Goal: Information Seeking & Learning: Learn about a topic

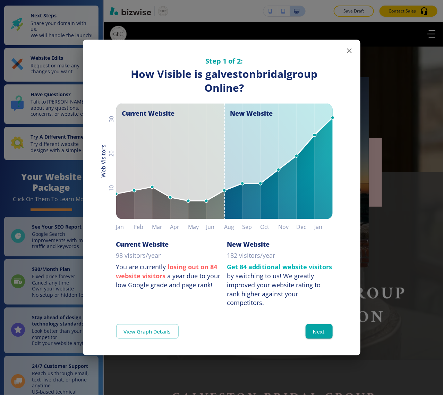
click at [443, 122] on div "Step 1 of 2: How Visible are You Online? How Visible is galvestonbridalgroup On…" at bounding box center [221, 197] width 443 height 395
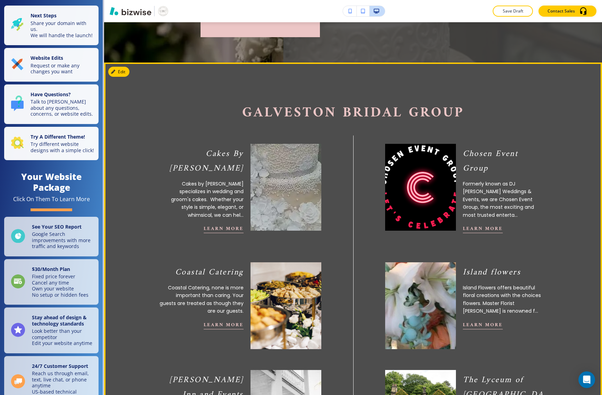
scroll to position [217, 0]
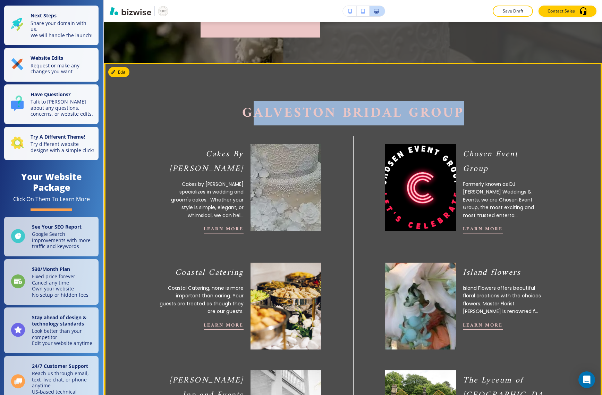
drag, startPoint x: 247, startPoint y: 115, endPoint x: 507, endPoint y: 119, distance: 260.8
click at [443, 119] on p "Galveston Bridal Group" at bounding box center [353, 113] width 415 height 17
click at [372, 103] on span "Galveston Bridal Group" at bounding box center [353, 113] width 222 height 24
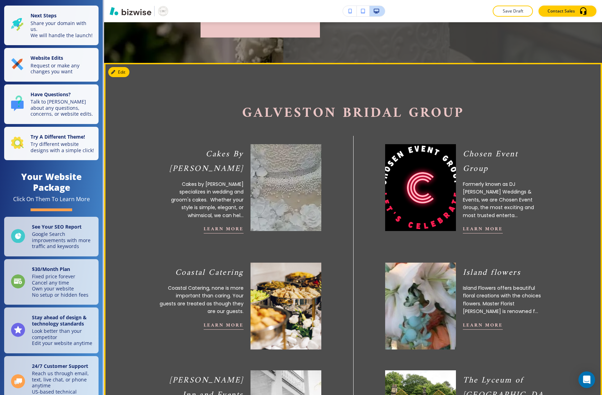
click at [293, 173] on img at bounding box center [286, 187] width 78 height 95
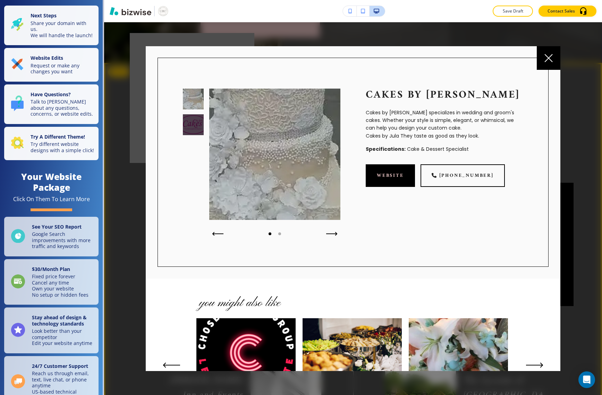
scroll to position [0, 0]
click at [443, 60] on div at bounding box center [549, 58] width 24 height 24
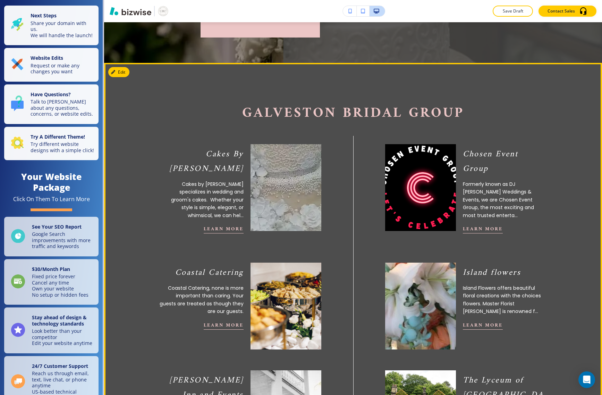
click at [200, 158] on p "Cakes By [PERSON_NAME]" at bounding box center [201, 161] width 84 height 29
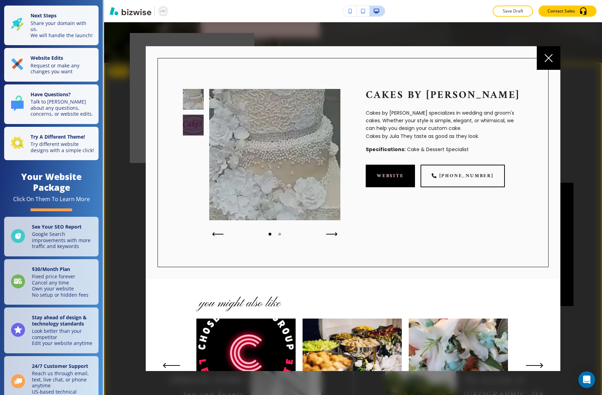
click at [443, 66] on div at bounding box center [549, 58] width 24 height 24
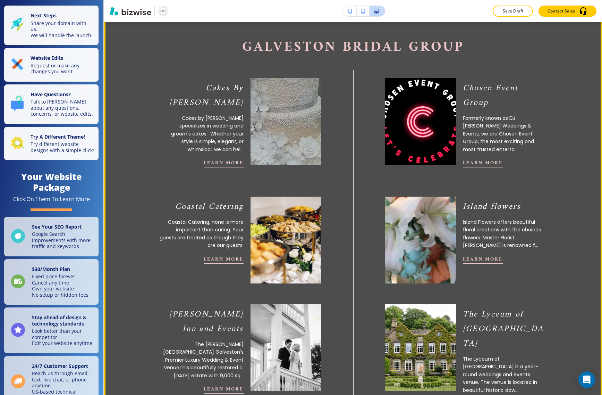
scroll to position [217, 0]
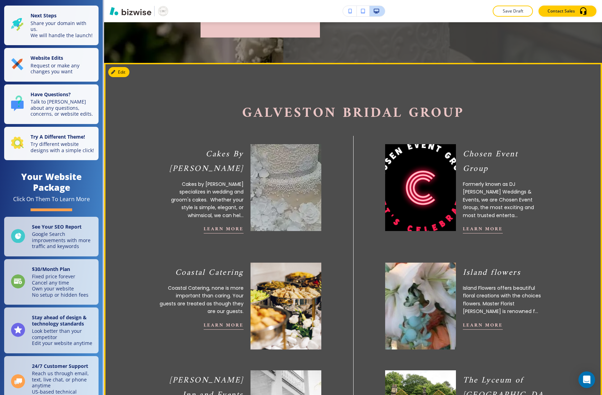
click at [440, 181] on img at bounding box center [421, 187] width 78 height 95
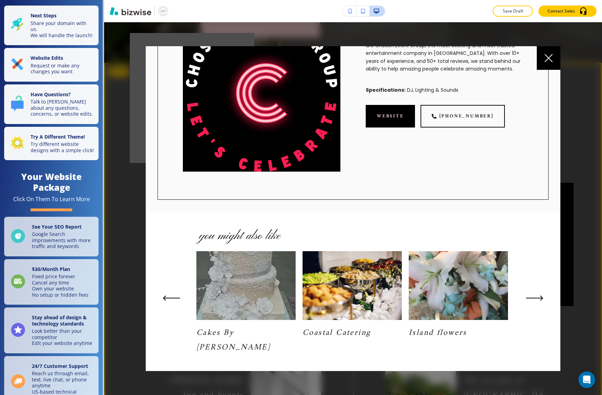
scroll to position [0, 0]
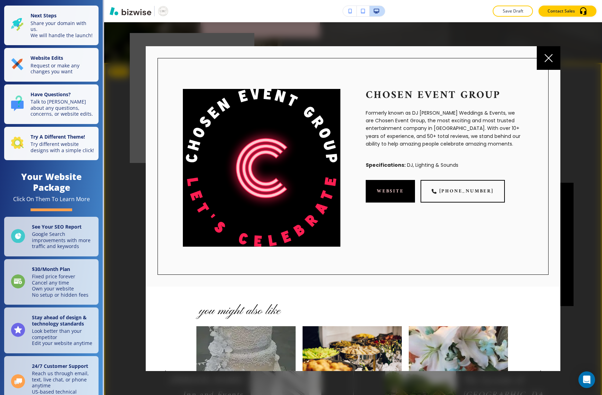
click at [443, 59] on icon at bounding box center [549, 58] width 8 height 8
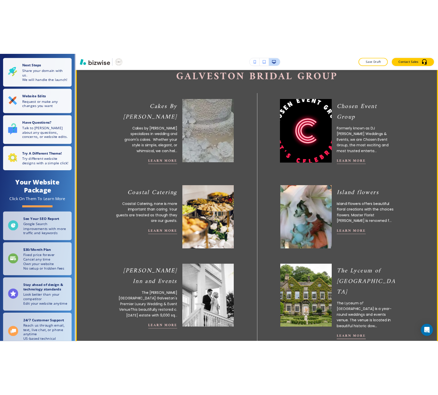
scroll to position [168, 0]
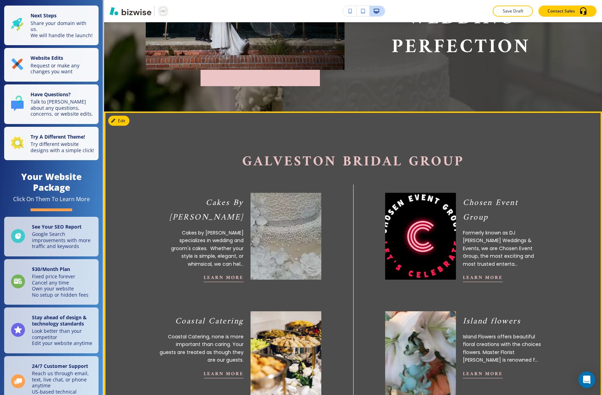
click at [213, 229] on p "Cakes by [PERSON_NAME] specializes in wedding and groom's cakes. Whether your s…" at bounding box center [201, 248] width 84 height 39
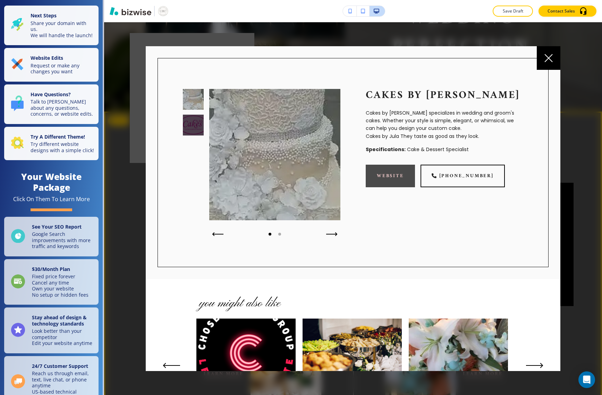
click at [394, 174] on link "website" at bounding box center [390, 176] width 49 height 23
click at [385, 174] on link "website" at bounding box center [390, 176] width 49 height 23
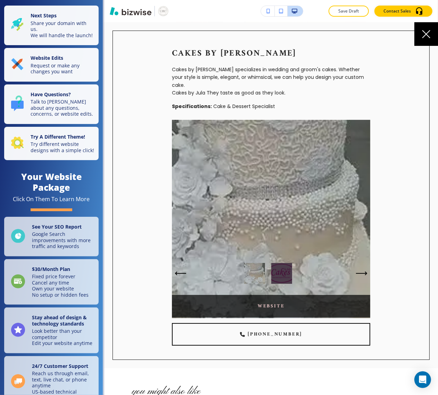
scroll to position [151, 0]
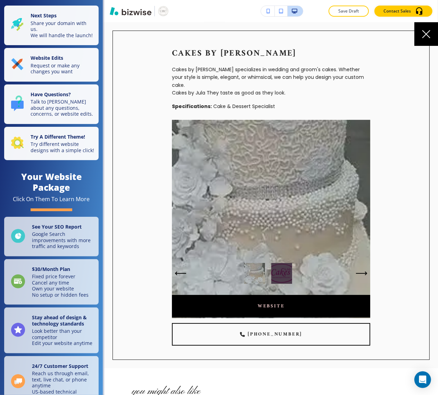
click at [427, 34] on icon at bounding box center [426, 34] width 8 height 8
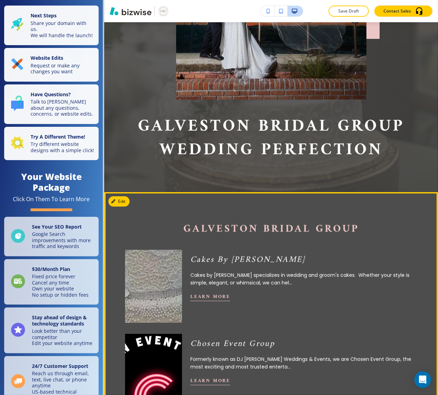
scroll to position [260, 0]
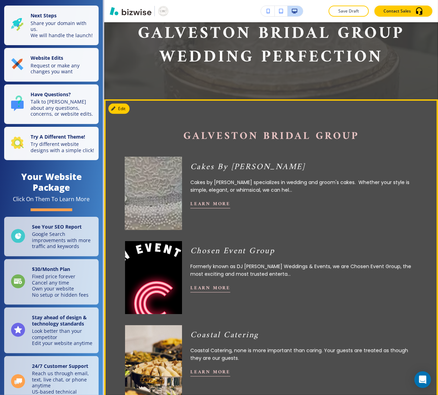
click at [179, 212] on img at bounding box center [153, 219] width 62 height 137
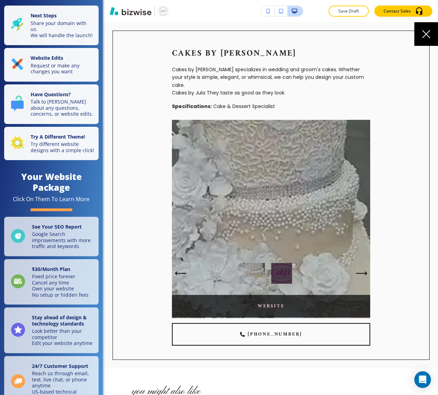
click at [269, 301] on link "website" at bounding box center [271, 306] width 198 height 23
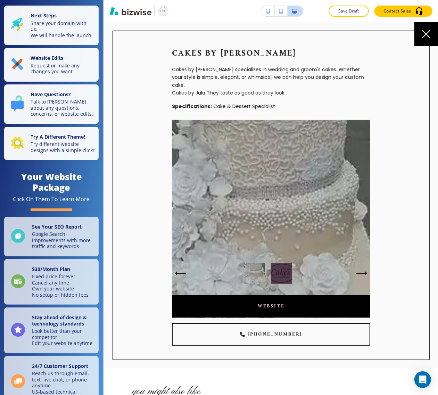
click at [418, 30] on div at bounding box center [426, 34] width 24 height 24
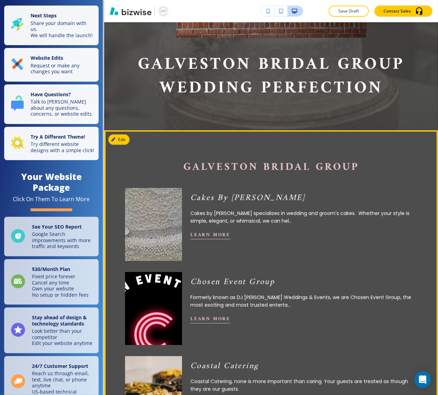
scroll to position [217, 0]
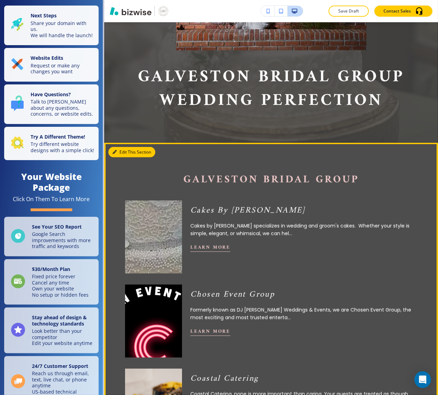
click at [125, 151] on button "Edit This Section" at bounding box center [131, 152] width 47 height 10
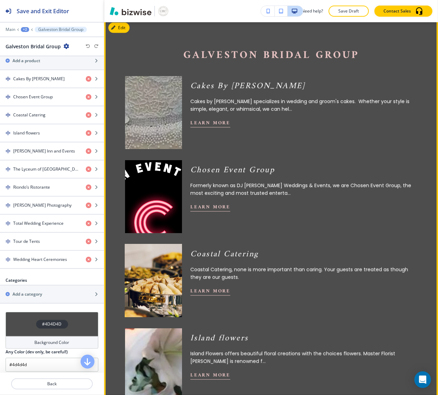
scroll to position [339, 0]
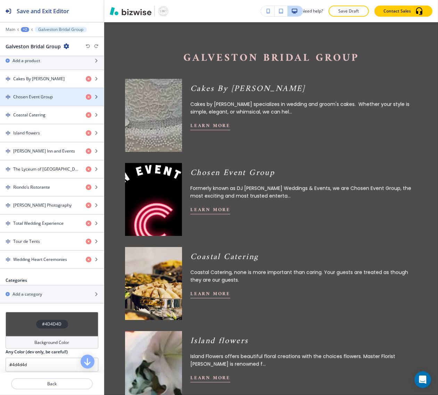
click at [20, 98] on h4 "Chosen Event Group" at bounding box center [33, 97] width 40 height 6
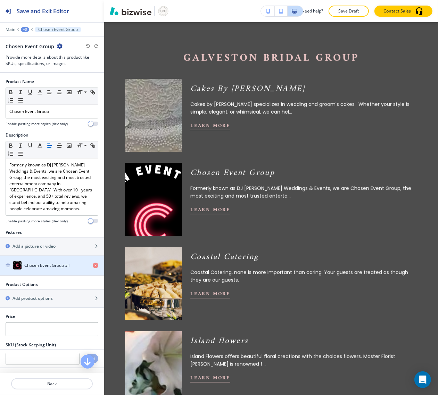
click at [41, 269] on div "Chosen Event Group #1" at bounding box center [43, 265] width 87 height 8
click at [46, 268] on h4 "Chosen Event Group #1" at bounding box center [47, 265] width 46 height 6
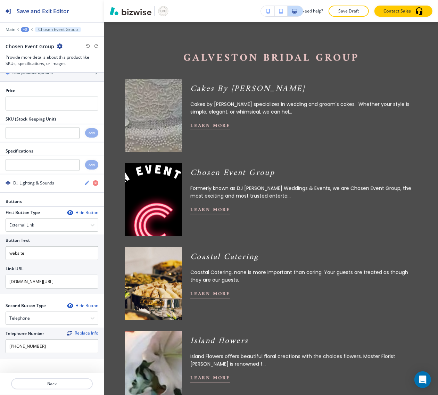
scroll to position [0, 0]
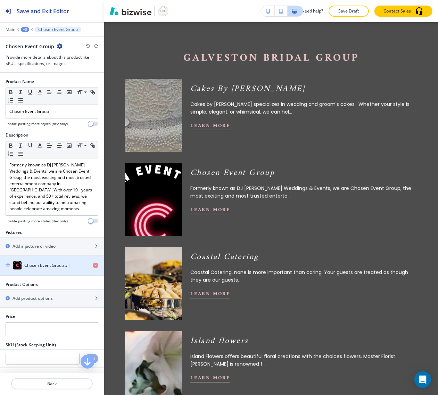
click at [44, 265] on h4 "Chosen Event Group #1" at bounding box center [47, 265] width 46 height 6
click at [26, 265] on h4 "Chosen Event Group #1" at bounding box center [47, 265] width 46 height 6
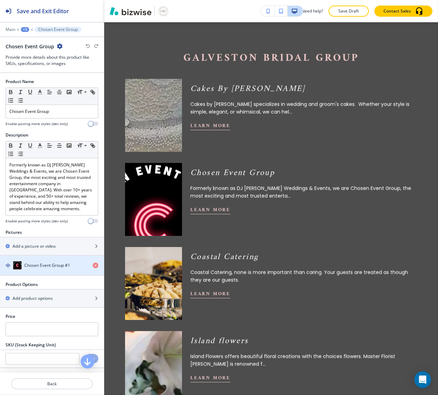
click at [26, 265] on h4 "Chosen Event Group #1" at bounding box center [47, 265] width 46 height 6
click at [31, 261] on div "button" at bounding box center [52, 259] width 104 height 6
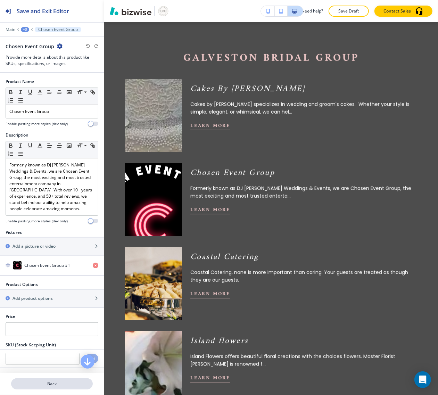
click at [37, 386] on p "Back" at bounding box center [52, 384] width 80 height 6
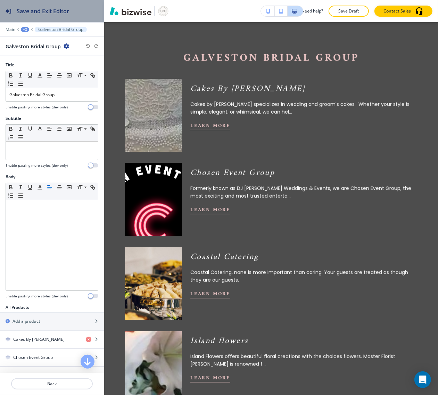
click at [39, 9] on h2 "Save and Exit Editor" at bounding box center [43, 11] width 52 height 8
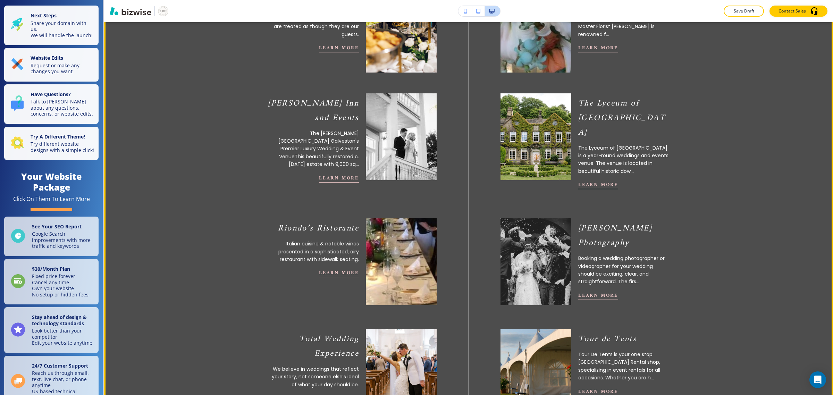
scroll to position [443, 0]
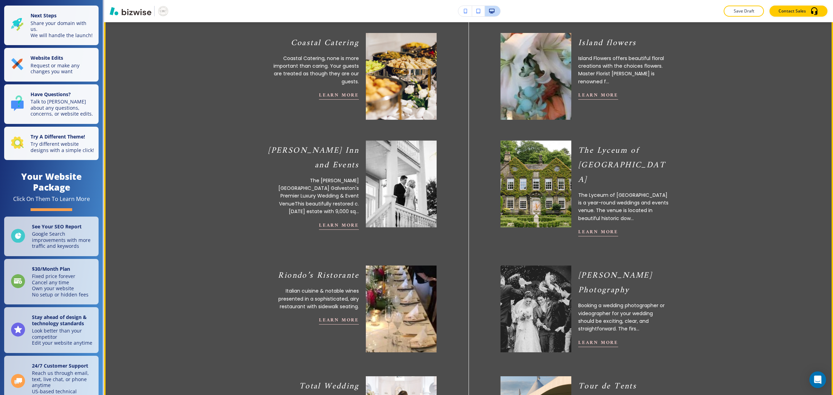
click at [443, 183] on img at bounding box center [536, 183] width 78 height 95
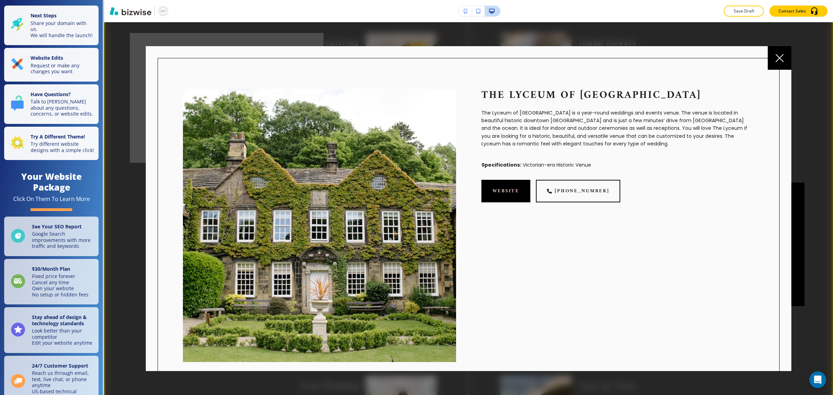
click at [443, 62] on div at bounding box center [780, 58] width 24 height 24
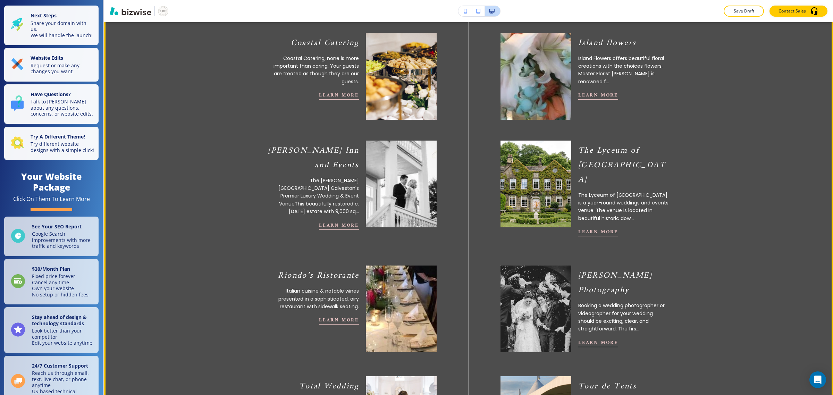
click at [401, 200] on img at bounding box center [401, 183] width 78 height 95
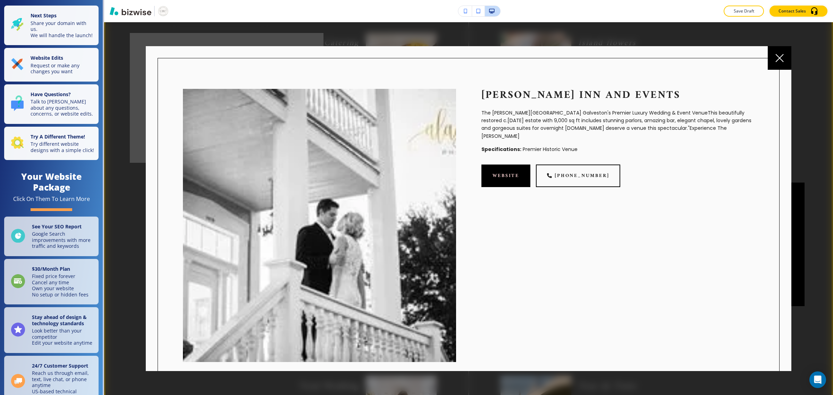
click at [443, 59] on icon at bounding box center [780, 58] width 8 height 8
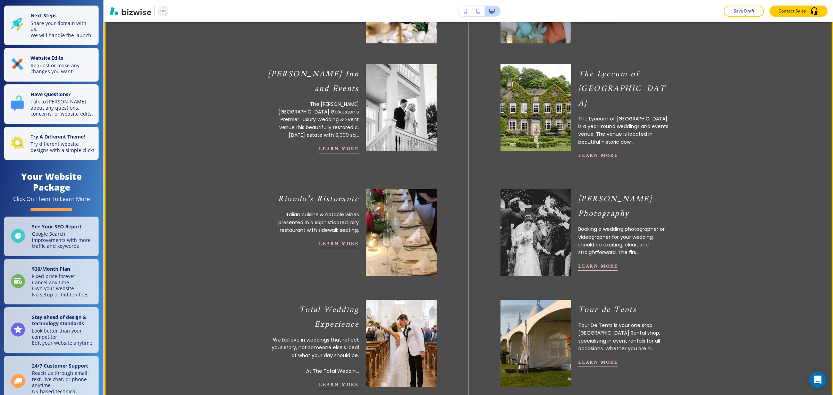
scroll to position [564, 0]
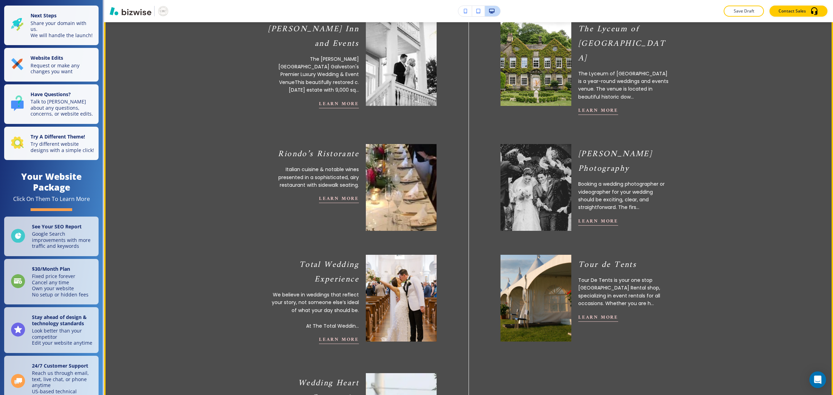
click at [443, 163] on img at bounding box center [536, 187] width 78 height 95
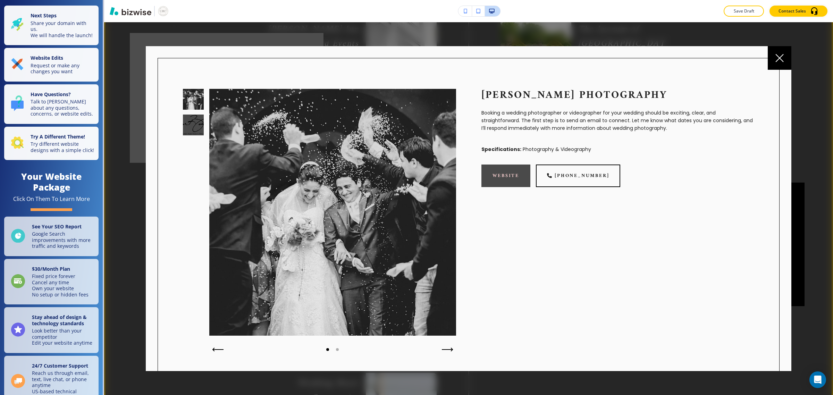
click at [443, 185] on link "website" at bounding box center [506, 176] width 49 height 23
click at [443, 60] on div at bounding box center [780, 58] width 24 height 24
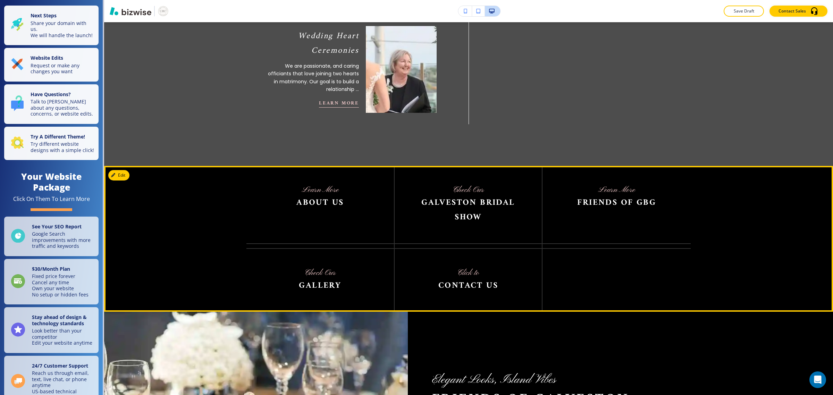
scroll to position [955, 0]
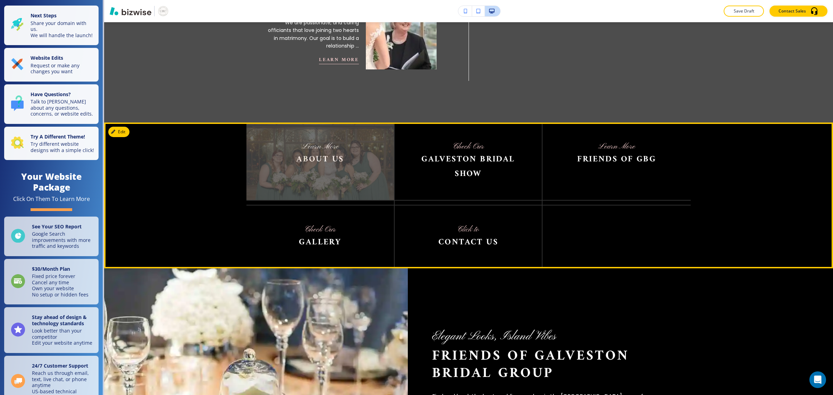
click at [329, 152] on img at bounding box center [321, 161] width 148 height 77
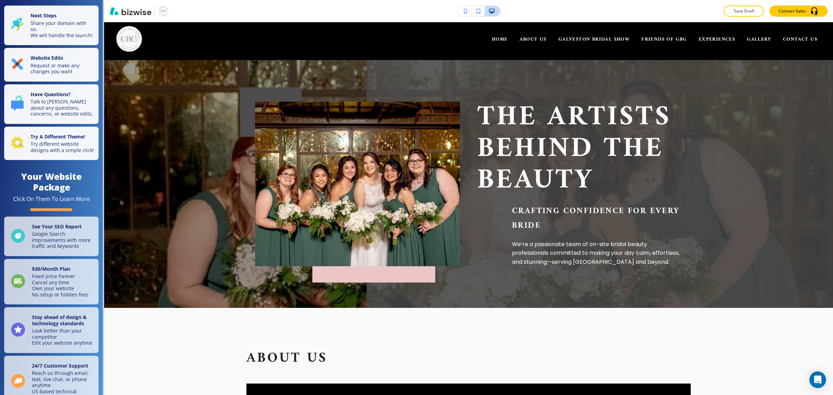
scroll to position [0, 0]
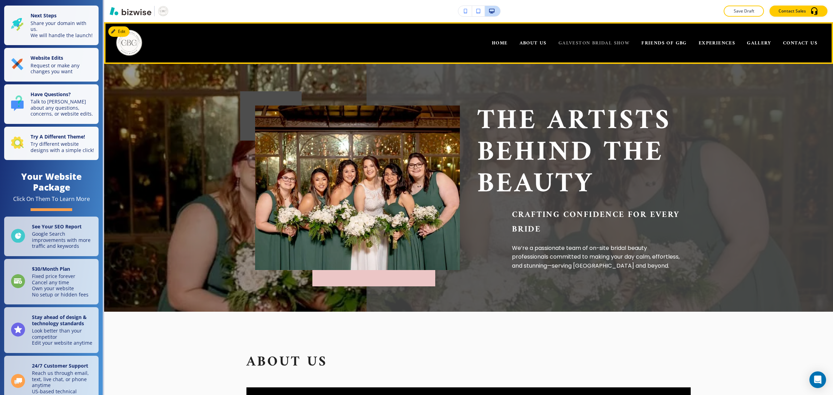
click at [443, 40] on span "GALVESTON BRIDAL SHOW" at bounding box center [594, 43] width 71 height 9
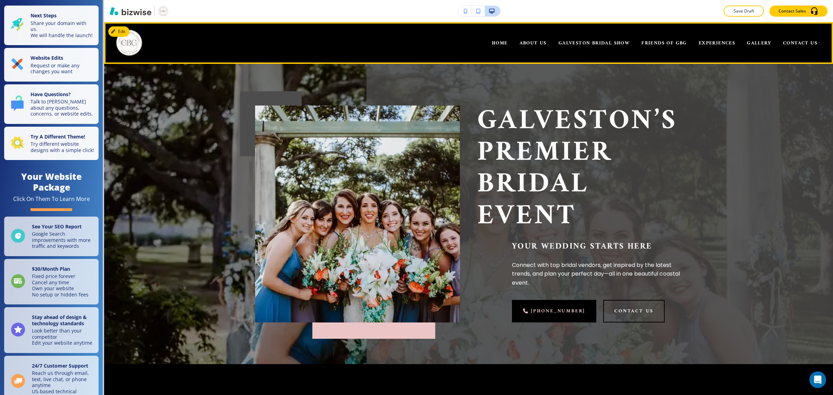
click at [443, 42] on div "HOME" at bounding box center [500, 43] width 28 height 28
click at [443, 41] on span "HOME" at bounding box center [500, 43] width 16 height 9
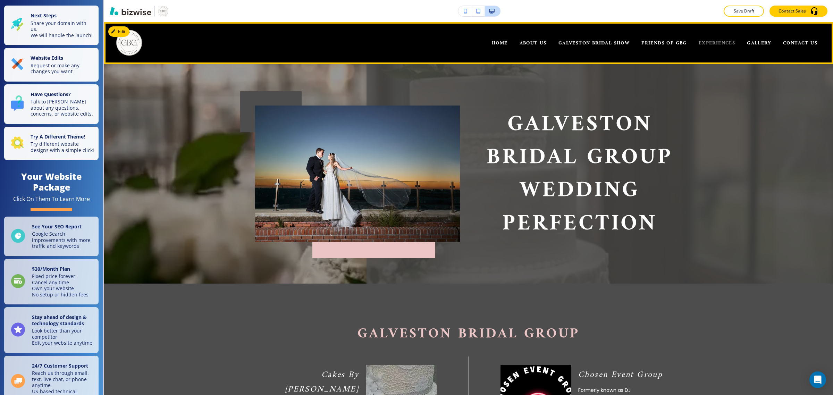
click at [443, 42] on span "EXPERIENCES" at bounding box center [717, 43] width 36 height 9
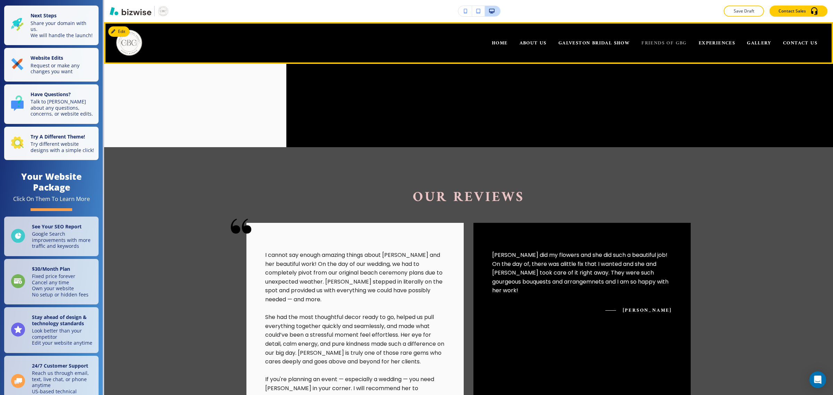
click at [443, 43] on span "FRIENDS OF GBG" at bounding box center [664, 43] width 45 height 9
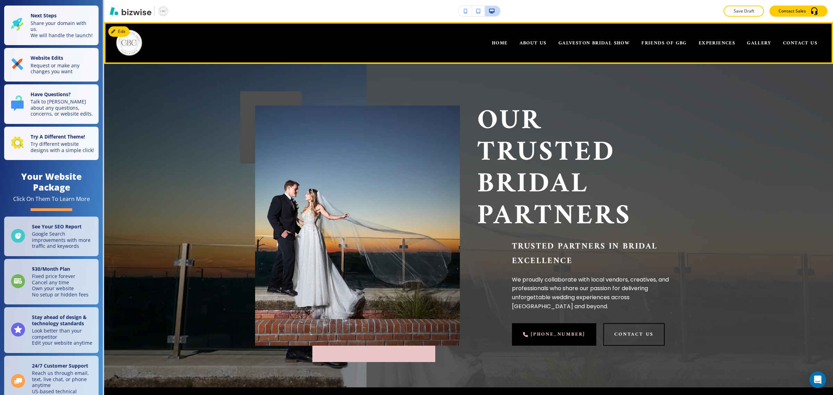
click at [443, 38] on div "HOME" at bounding box center [500, 43] width 28 height 28
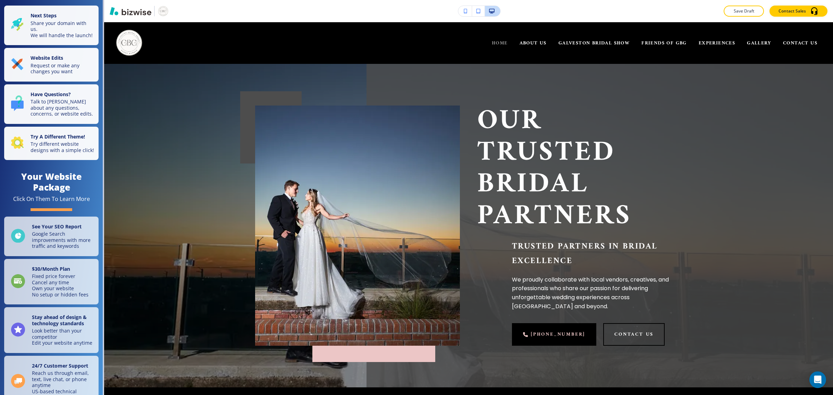
click at [443, 42] on span "HOME" at bounding box center [500, 43] width 16 height 9
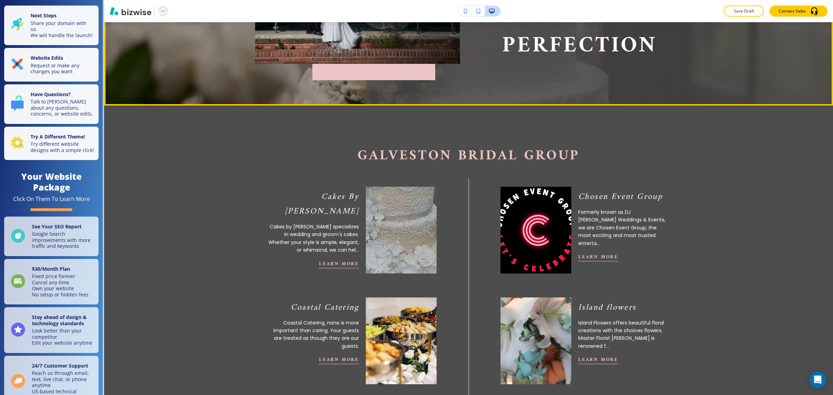
scroll to position [174, 0]
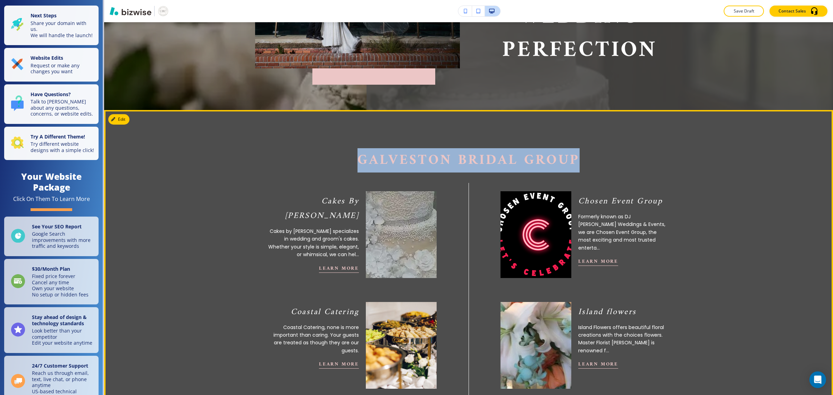
drag, startPoint x: 569, startPoint y: 161, endPoint x: 285, endPoint y: 153, distance: 283.5
click at [285, 153] on p "Galveston Bridal Group" at bounding box center [469, 160] width 444 height 17
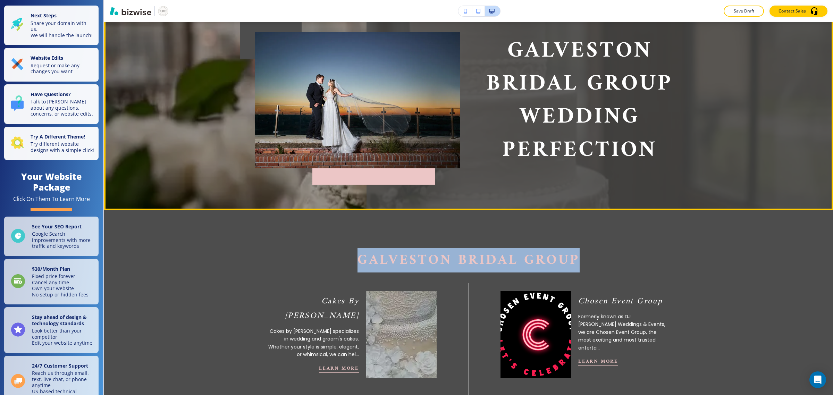
scroll to position [217, 0]
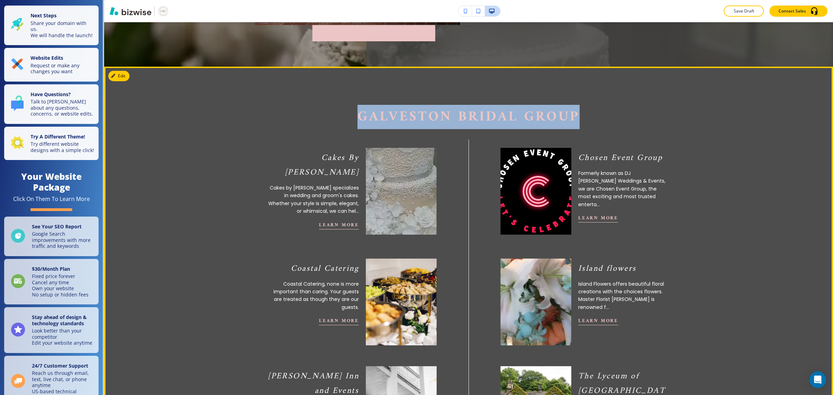
click at [443, 120] on span "Galveston Bridal Group" at bounding box center [469, 117] width 222 height 24
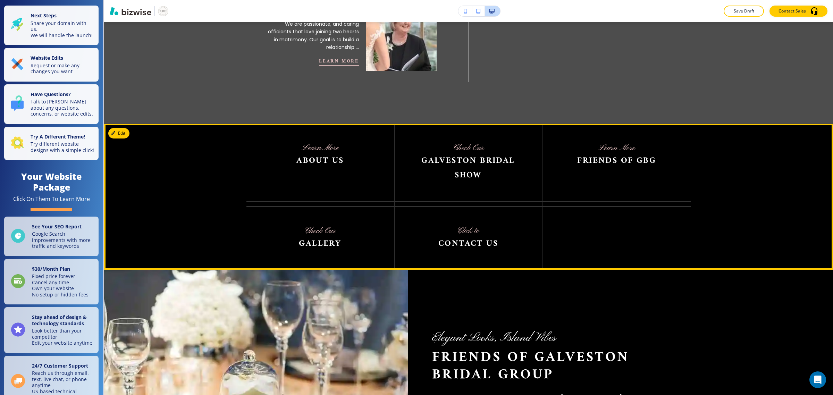
scroll to position [955, 0]
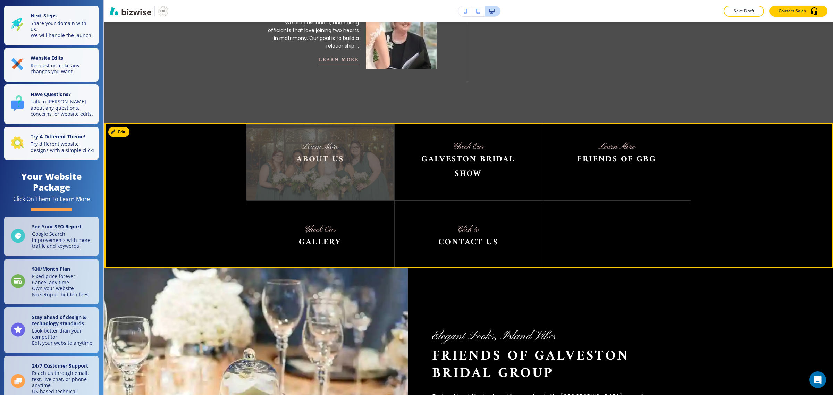
click at [292, 149] on img at bounding box center [321, 161] width 148 height 77
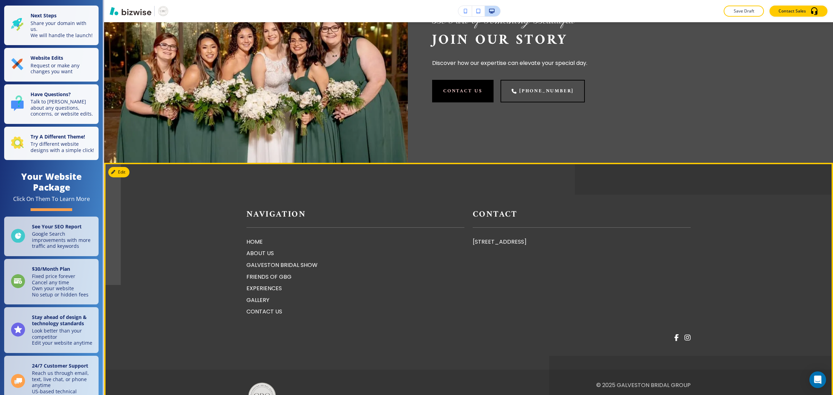
scroll to position [745, 0]
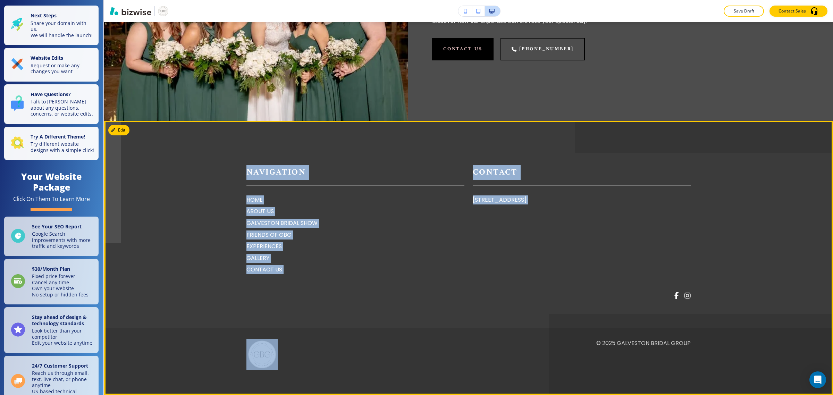
drag, startPoint x: 317, startPoint y: 303, endPoint x: 230, endPoint y: 181, distance: 150.1
click at [230, 181] on div "Navigation HOME ABOUT US GALVESTON BRIDAL SHOW FRIENDS OF GBG EXPERIENCES GALLE…" at bounding box center [469, 267] width 646 height 205
click at [235, 175] on div "Navigation HOME ABOUT US GALVESTON BRIDAL SHOW FRIENDS OF GBG EXPERIENCES GALLE…" at bounding box center [469, 267] width 646 height 205
click at [381, 276] on div at bounding box center [464, 287] width 453 height 26
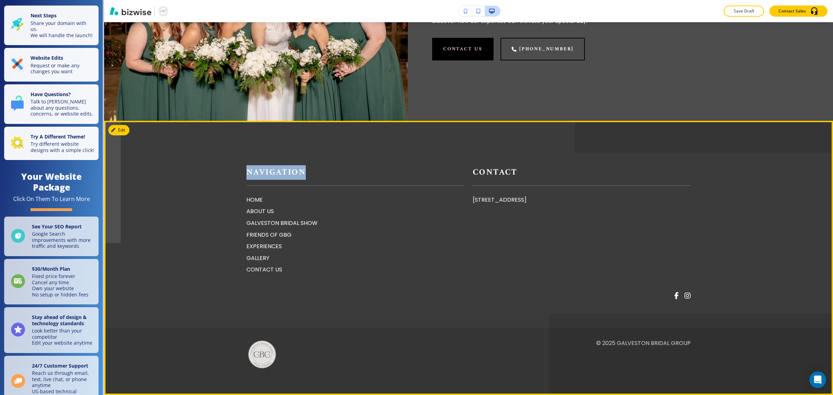
drag, startPoint x: 303, startPoint y: 173, endPoint x: 243, endPoint y: 172, distance: 59.7
click at [247, 172] on h6 "Navigation" at bounding box center [356, 175] width 218 height 20
click at [282, 178] on strong "Navigation" at bounding box center [276, 172] width 59 height 15
click at [326, 176] on h6 "Navigation" at bounding box center [356, 175] width 218 height 20
drag, startPoint x: 620, startPoint y: 174, endPoint x: 528, endPoint y: 169, distance: 92.5
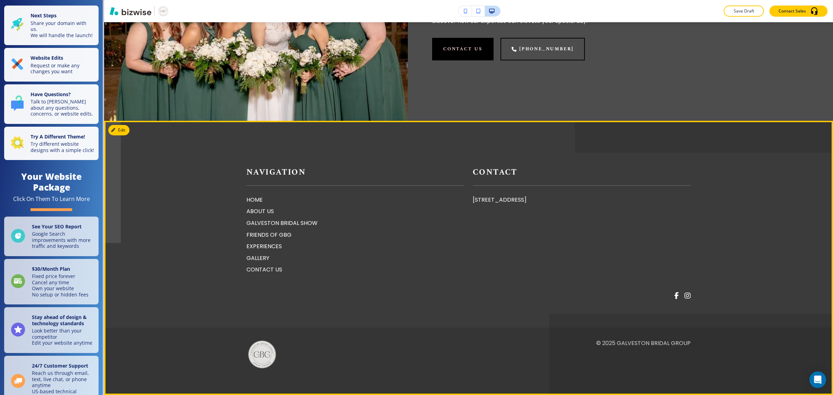
click at [443, 169] on h6 "Contact" at bounding box center [582, 175] width 218 height 20
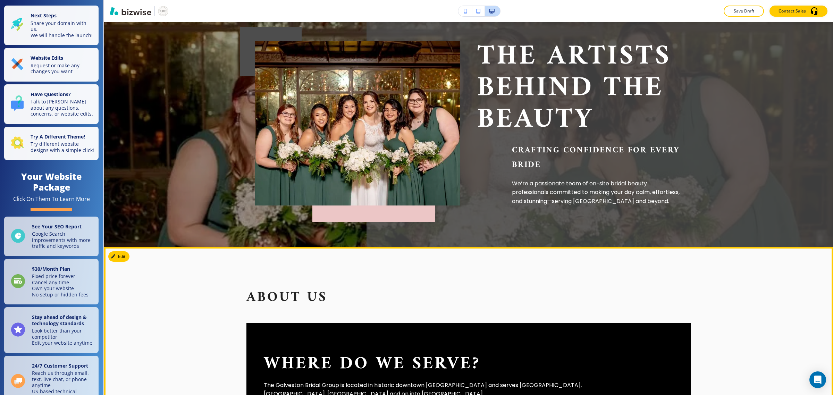
scroll to position [0, 0]
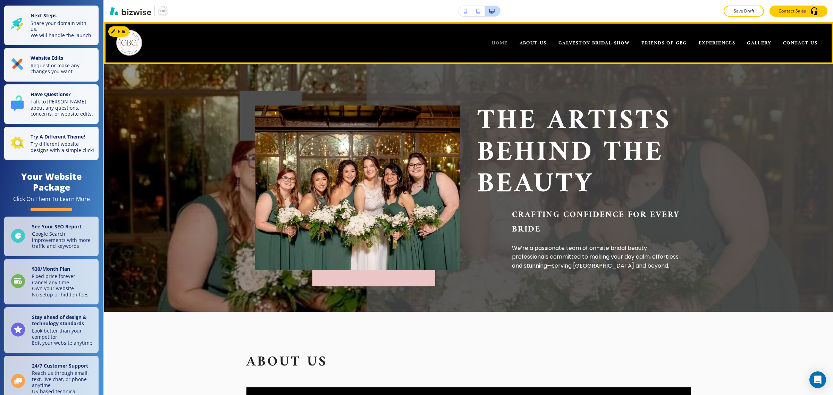
click at [443, 47] on span "HOME" at bounding box center [500, 43] width 16 height 9
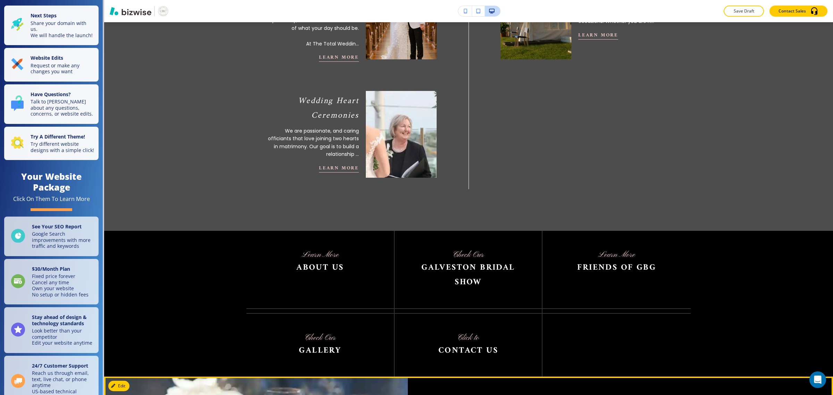
scroll to position [955, 0]
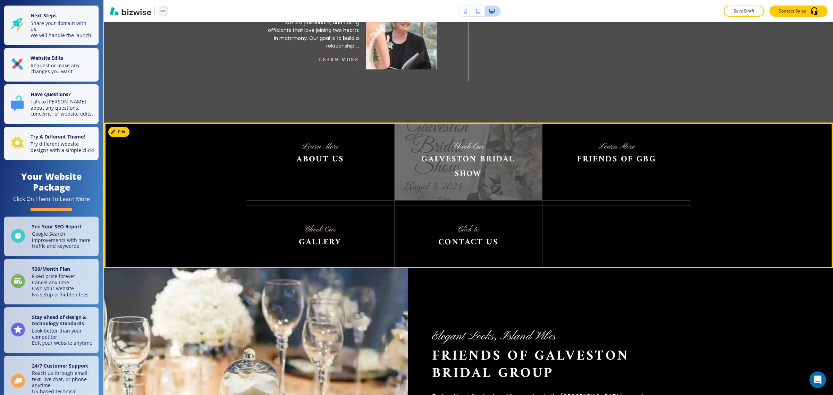
click at [443, 162] on img at bounding box center [469, 161] width 148 height 77
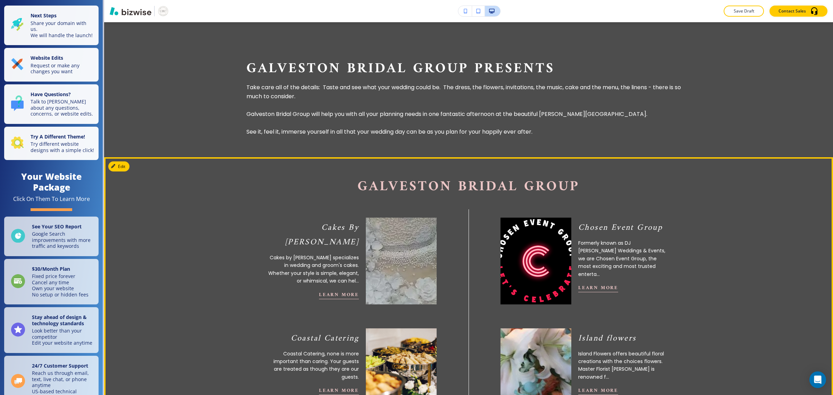
scroll to position [693, 0]
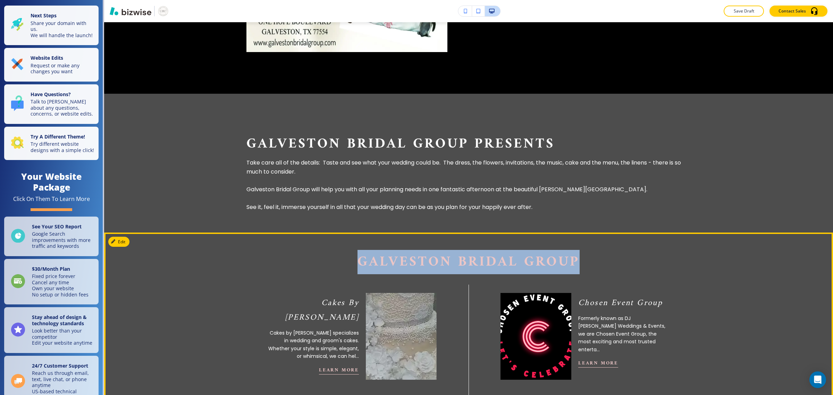
drag, startPoint x: 358, startPoint y: 261, endPoint x: 606, endPoint y: 251, distance: 248.5
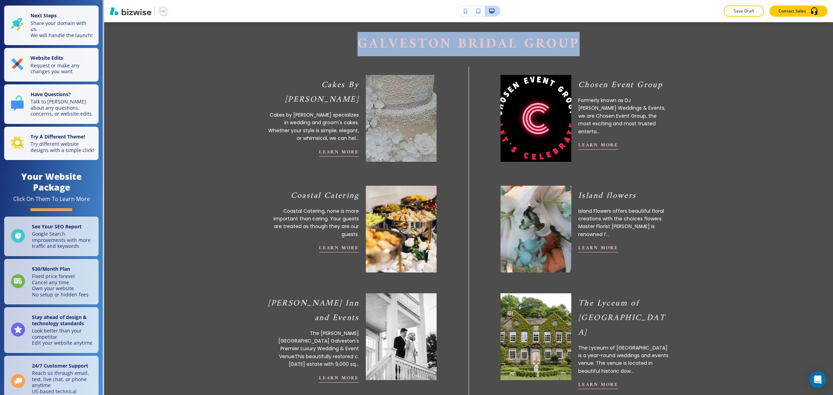
scroll to position [911, 0]
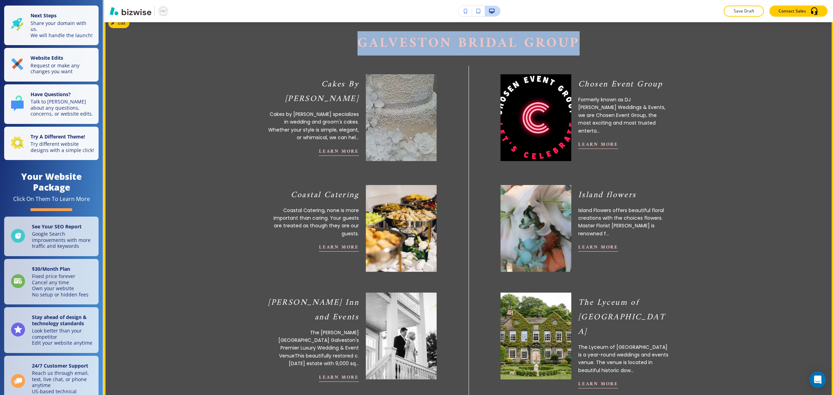
click at [443, 42] on span "Galveston Bridal Group" at bounding box center [469, 43] width 222 height 24
click at [443, 49] on span "Galveston Bridal Group" at bounding box center [469, 43] width 222 height 24
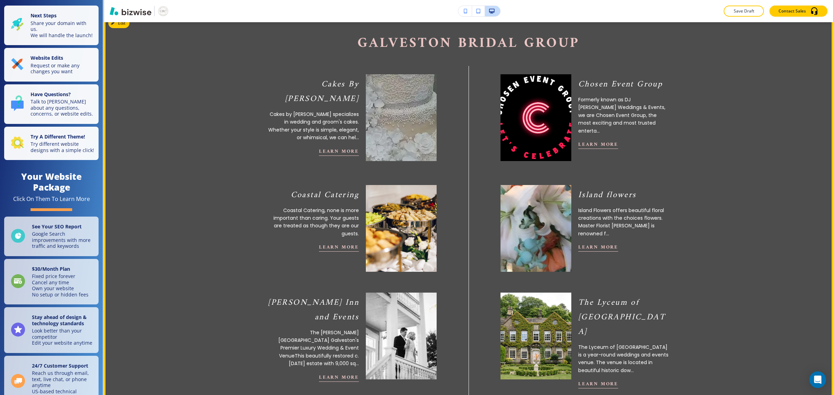
click at [443, 66] on div "Galveston Bridal Group Cakes By Jula Cakes by [PERSON_NAME] specializes in wedd…" at bounding box center [469, 390] width 444 height 710
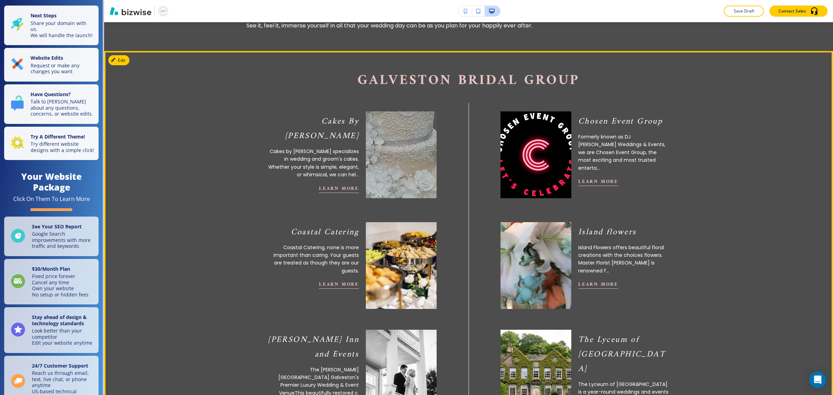
scroll to position [866, 0]
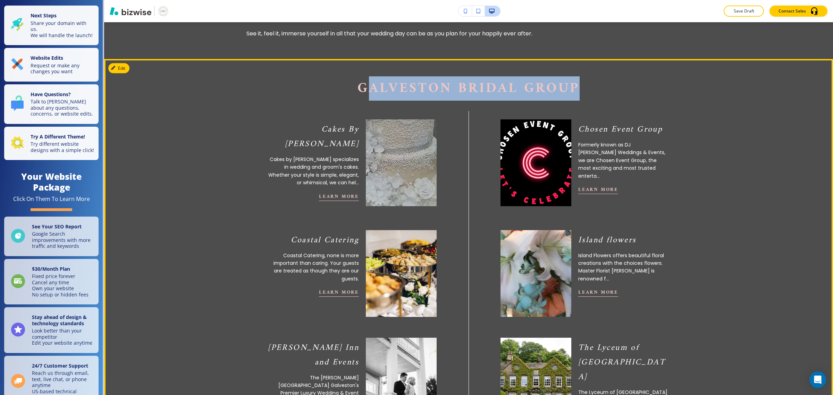
drag, startPoint x: 364, startPoint y: 89, endPoint x: 589, endPoint y: 87, distance: 225.0
click at [443, 87] on p "Galveston Bridal Group" at bounding box center [469, 88] width 444 height 17
drag, startPoint x: 406, startPoint y: 77, endPoint x: 350, endPoint y: 79, distance: 56.6
click at [405, 77] on span "Galveston Bridal Group" at bounding box center [469, 88] width 222 height 24
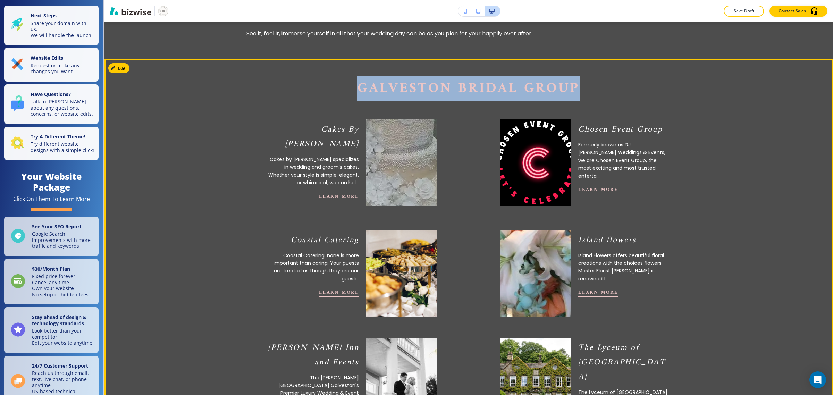
drag, startPoint x: 340, startPoint y: 82, endPoint x: 655, endPoint y: 86, distance: 315.0
click at [443, 86] on p "Galveston Bridal Group" at bounding box center [469, 88] width 444 height 17
click at [443, 91] on span "Galveston Bridal Group" at bounding box center [469, 88] width 222 height 24
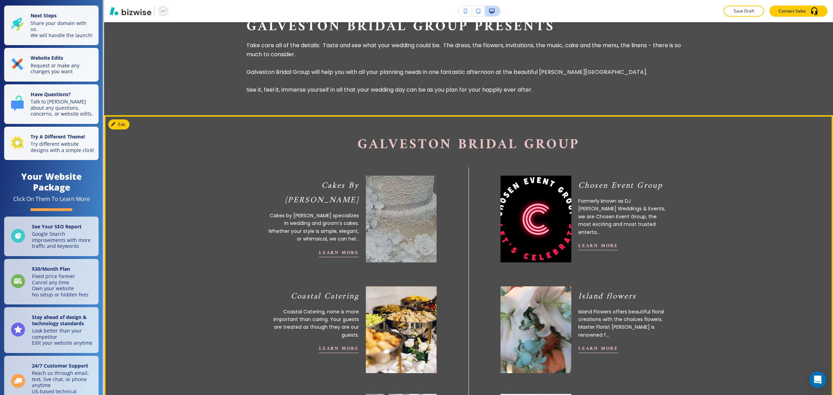
scroll to position [823, 0]
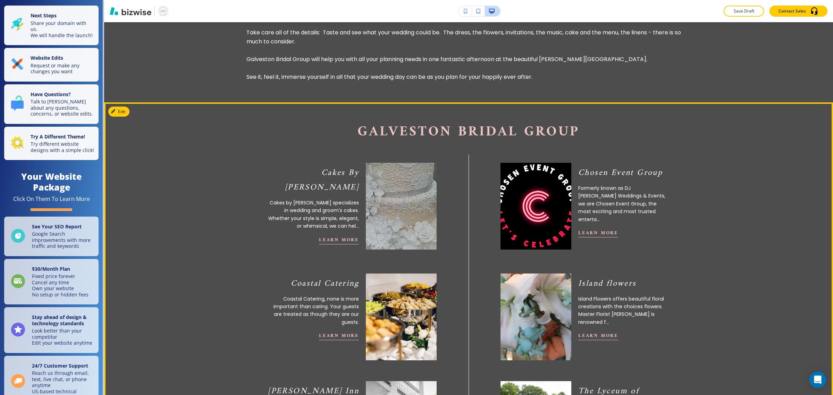
drag, startPoint x: 325, startPoint y: 120, endPoint x: 351, endPoint y: 131, distance: 27.6
drag, startPoint x: 351, startPoint y: 131, endPoint x: 356, endPoint y: 126, distance: 6.6
click at [356, 126] on p "Galveston Bridal Group" at bounding box center [469, 131] width 444 height 17
click at [388, 126] on span "Galveston Bridal Group" at bounding box center [469, 132] width 222 height 24
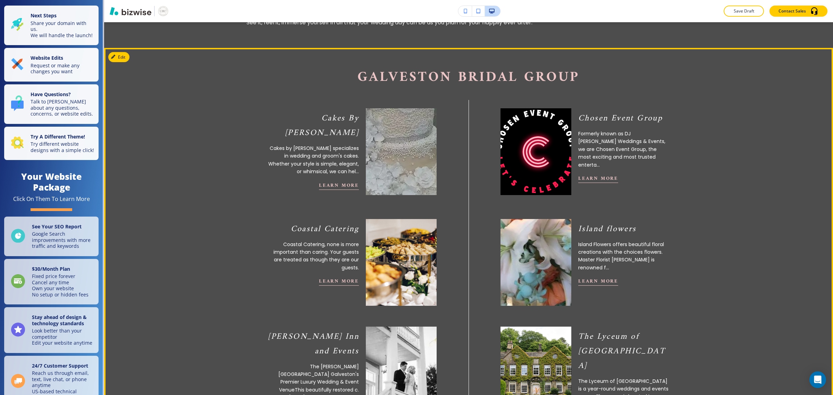
scroll to position [738, 0]
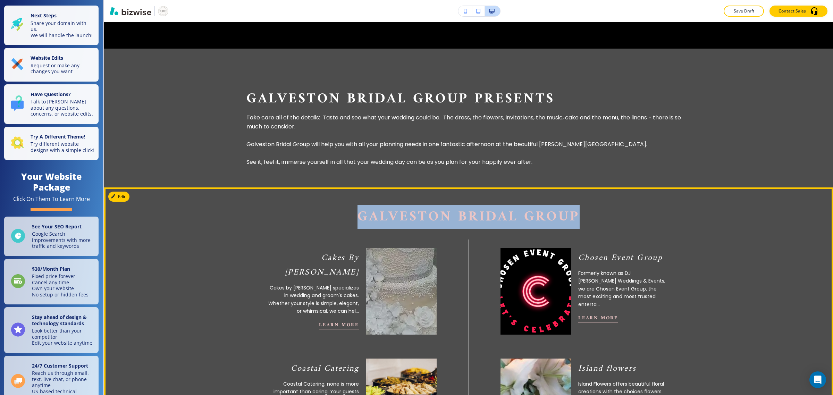
drag, startPoint x: 350, startPoint y: 219, endPoint x: 578, endPoint y: 214, distance: 228.5
click at [443, 214] on p "Galveston Bridal Group" at bounding box center [469, 216] width 444 height 17
click at [443, 214] on span "Galveston Bridal Group" at bounding box center [469, 217] width 222 height 24
click at [359, 217] on span "Galveston Bridal Group" at bounding box center [469, 217] width 222 height 24
drag, startPoint x: 356, startPoint y: 218, endPoint x: 626, endPoint y: 218, distance: 269.8
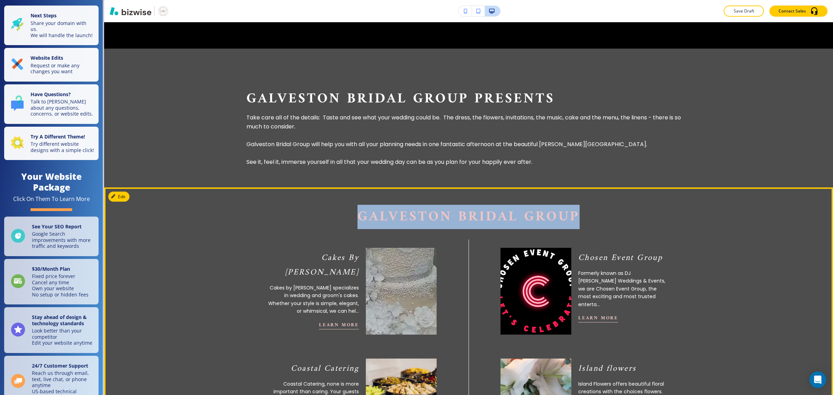
click at [443, 218] on p "Galveston Bridal Group" at bounding box center [469, 216] width 444 height 17
drag, startPoint x: 626, startPoint y: 218, endPoint x: 359, endPoint y: 219, distance: 266.3
click at [359, 219] on p "Galveston Bridal Group" at bounding box center [469, 216] width 444 height 17
click at [443, 219] on span "Galveston Bridal Group" at bounding box center [469, 217] width 222 height 24
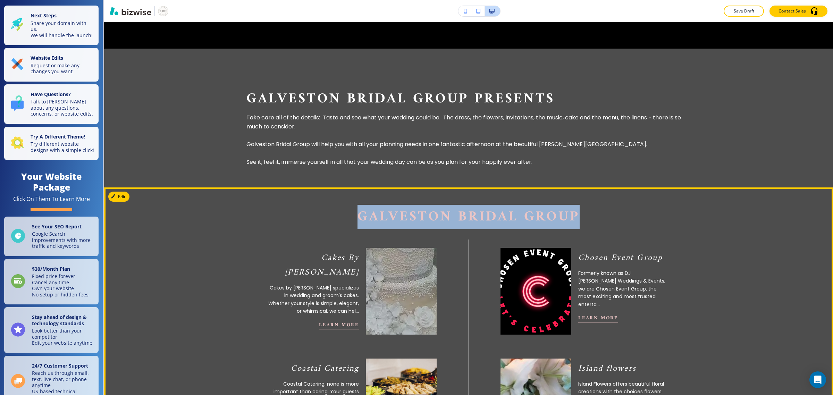
drag, startPoint x: 406, startPoint y: 210, endPoint x: 765, endPoint y: 209, distance: 358.7
click at [443, 212] on p "Galveston Bridal Group" at bounding box center [469, 216] width 444 height 17
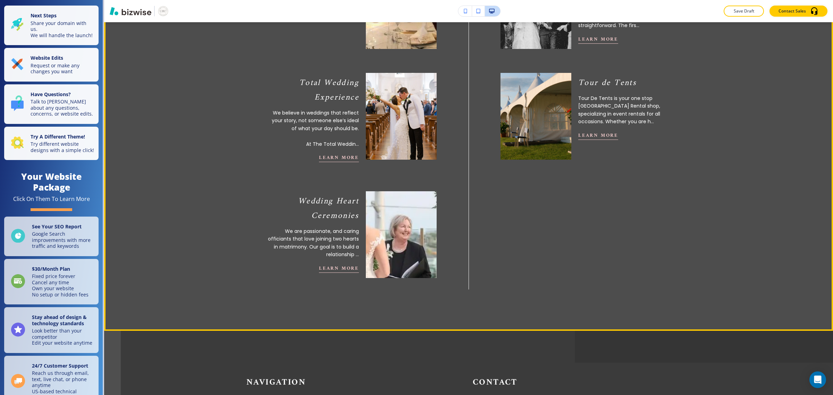
scroll to position [1389, 0]
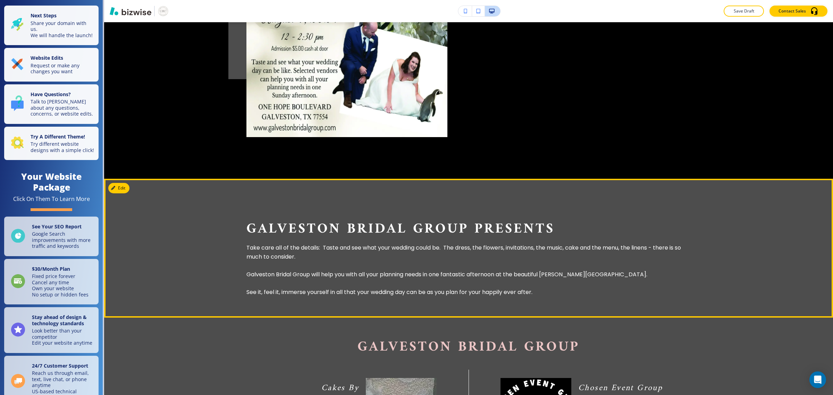
scroll to position [868, 0]
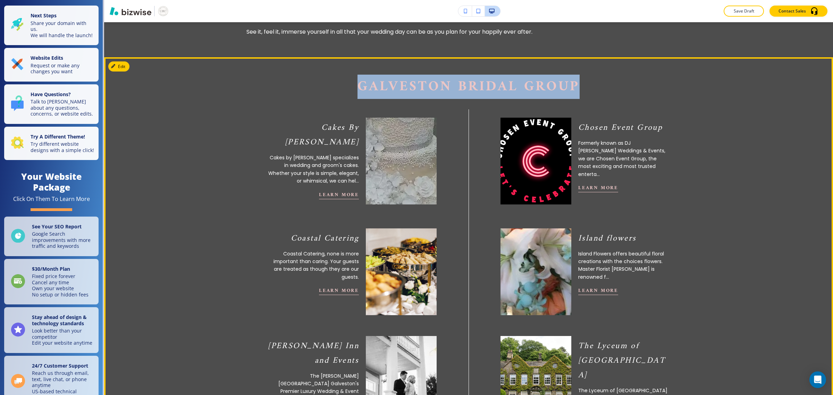
drag, startPoint x: 331, startPoint y: 76, endPoint x: 576, endPoint y: 87, distance: 245.8
click at [443, 87] on p "Galveston Bridal Group" at bounding box center [469, 86] width 444 height 17
click at [443, 87] on span "Galveston Bridal Group" at bounding box center [469, 87] width 222 height 24
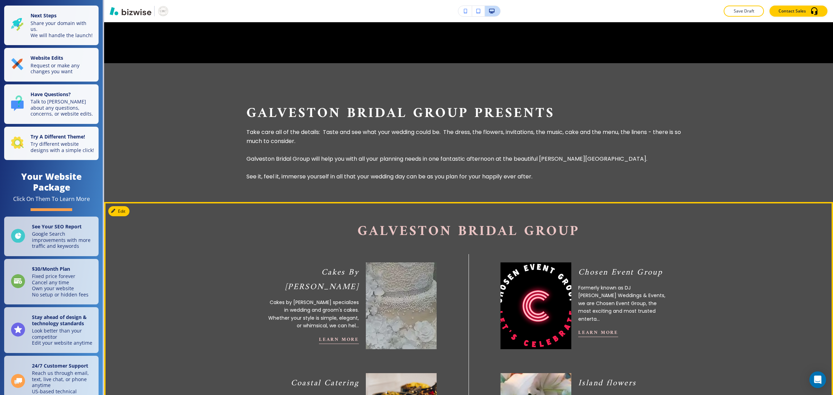
scroll to position [694, 0]
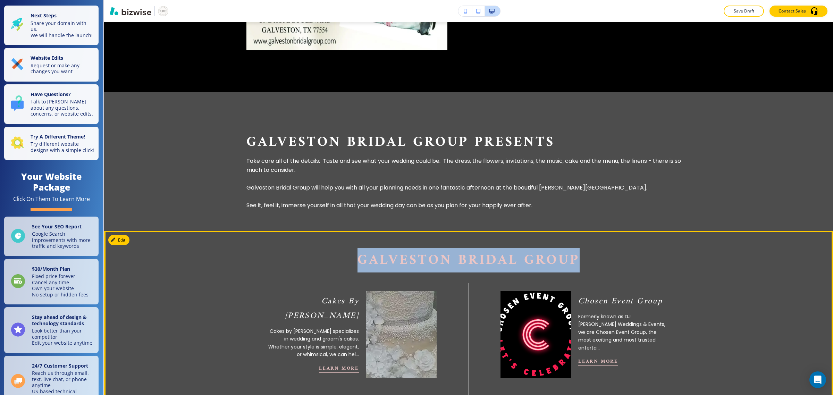
drag, startPoint x: 337, startPoint y: 261, endPoint x: 637, endPoint y: 248, distance: 300.3
click at [443, 249] on span "Galveston Bridal Group" at bounding box center [469, 260] width 222 height 24
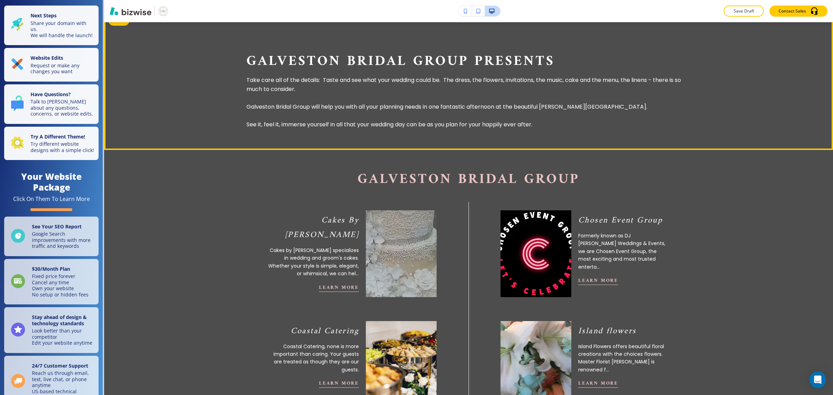
scroll to position [738, 0]
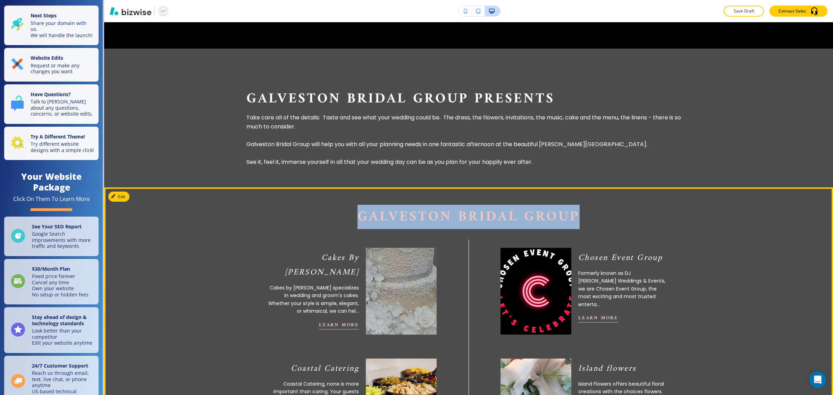
drag, startPoint x: 358, startPoint y: 212, endPoint x: 597, endPoint y: 206, distance: 238.3
click at [424, 206] on span "Galveston Bridal Group" at bounding box center [469, 217] width 222 height 24
drag, startPoint x: 349, startPoint y: 214, endPoint x: 631, endPoint y: 207, distance: 282.0
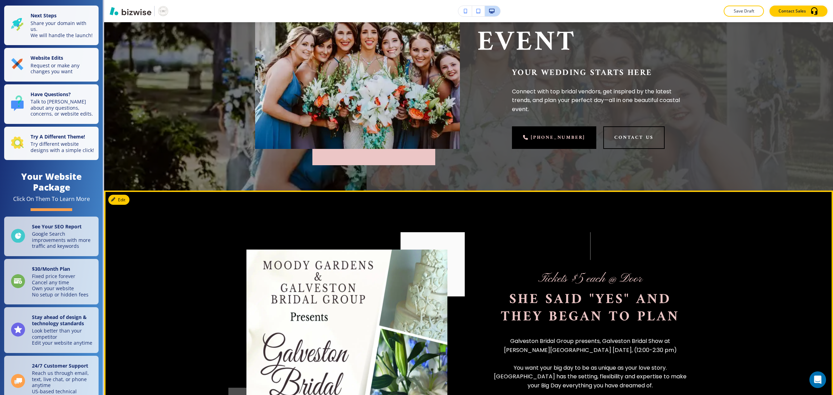
scroll to position [0, 0]
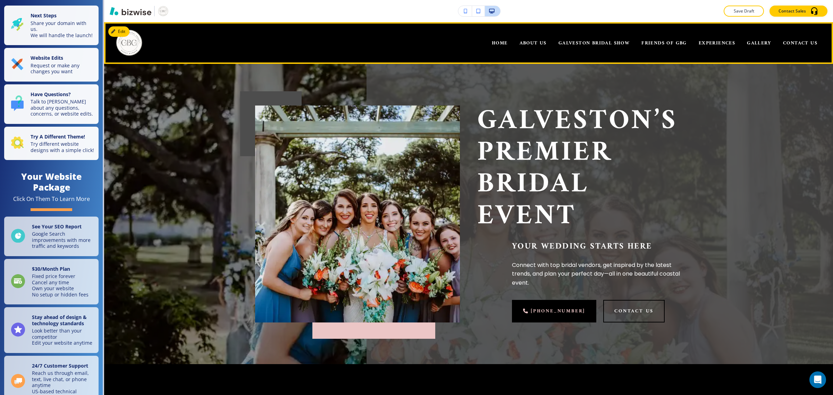
click at [443, 48] on div "FRIENDS OF GBG" at bounding box center [664, 43] width 57 height 28
click at [443, 44] on span "FRIENDS OF GBG" at bounding box center [664, 43] width 45 height 9
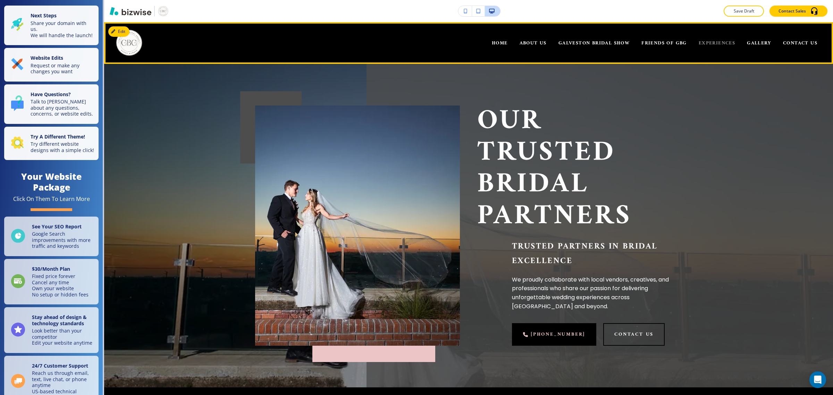
click at [443, 39] on span "EXPERIENCES" at bounding box center [717, 43] width 36 height 9
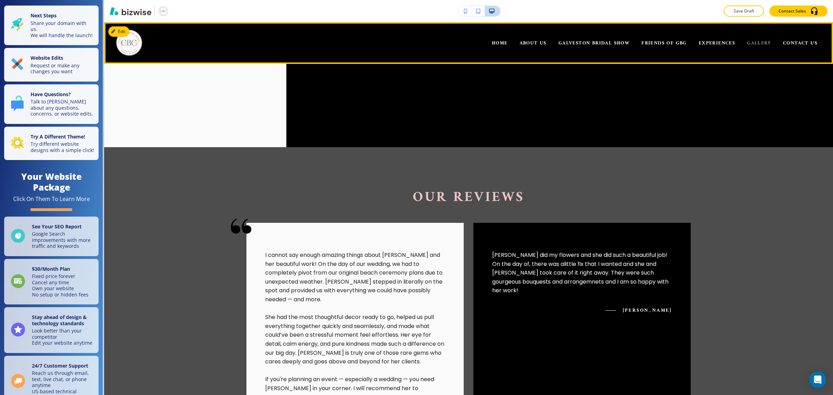
click at [443, 43] on span "GALLERY" at bounding box center [759, 43] width 24 height 9
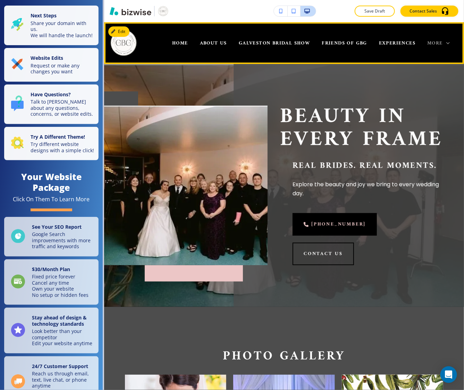
click at [443, 41] on icon at bounding box center [448, 43] width 7 height 7
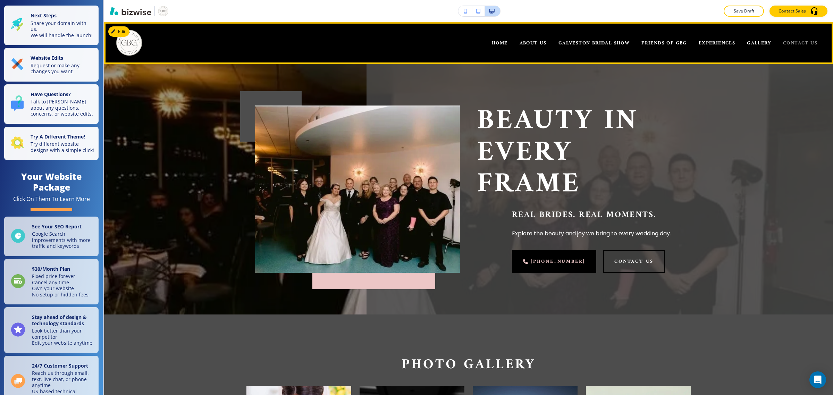
click at [443, 43] on span "CONTACT US" at bounding box center [800, 43] width 34 height 9
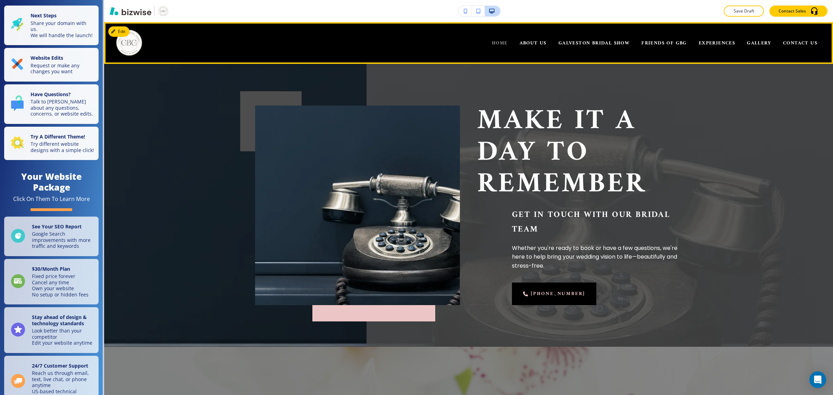
click at [443, 40] on span "HOME" at bounding box center [500, 43] width 16 height 9
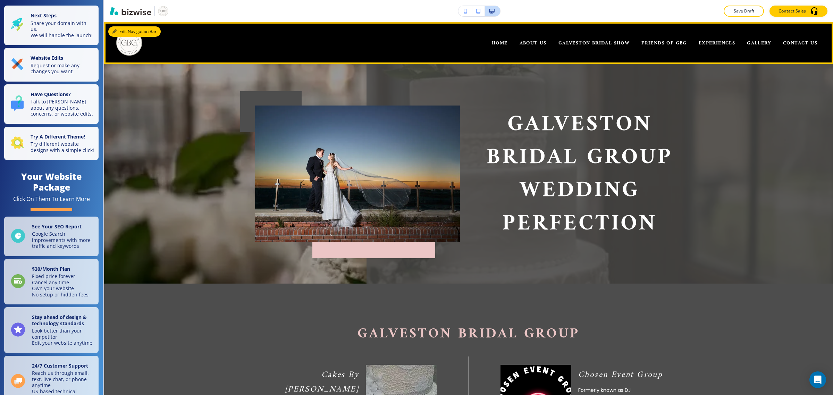
click at [120, 30] on div "Edit Navigation Bar HOME ABOUT US GALVESTON BRIDAL SHOW FRIENDS OF GBG EXPERIEN…" at bounding box center [468, 43] width 729 height 42
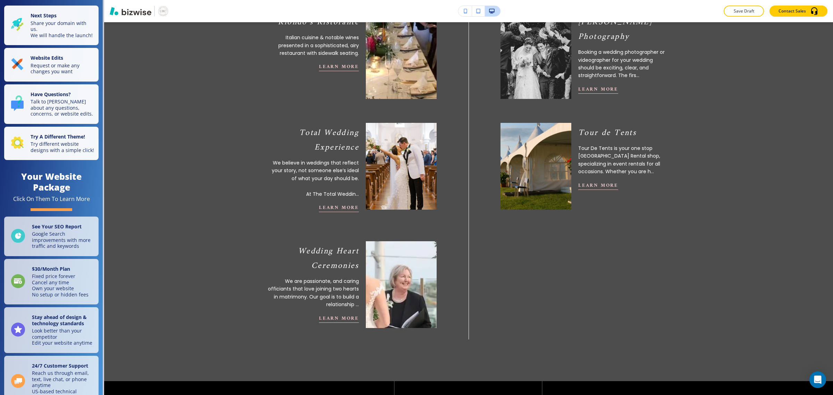
scroll to position [658, 0]
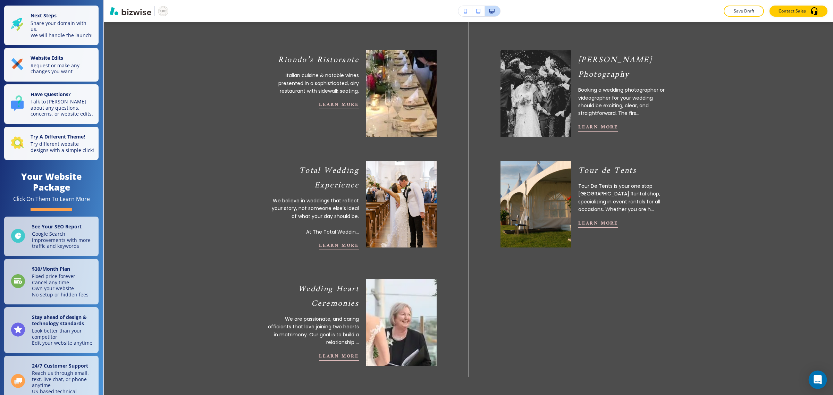
click at [443, 376] on icon "Open Intercom Messenger" at bounding box center [818, 379] width 9 height 9
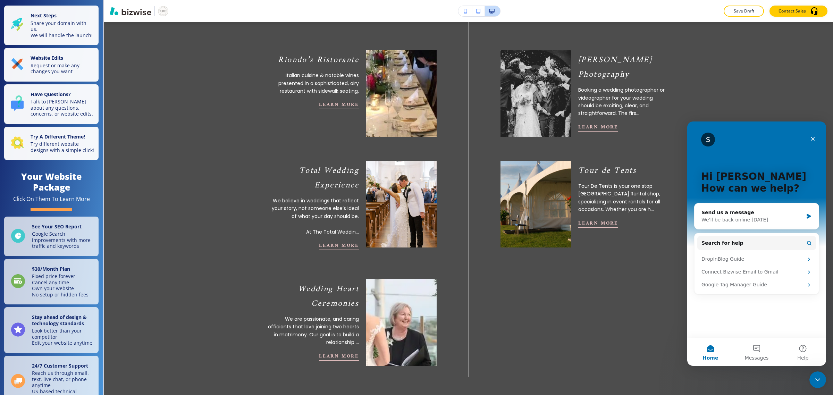
scroll to position [0, 0]
click at [443, 139] on icon "Close" at bounding box center [813, 139] width 6 height 6
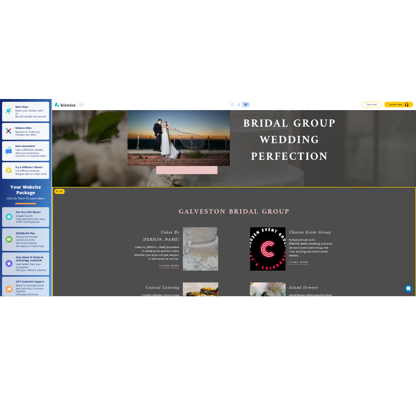
scroll to position [217, 0]
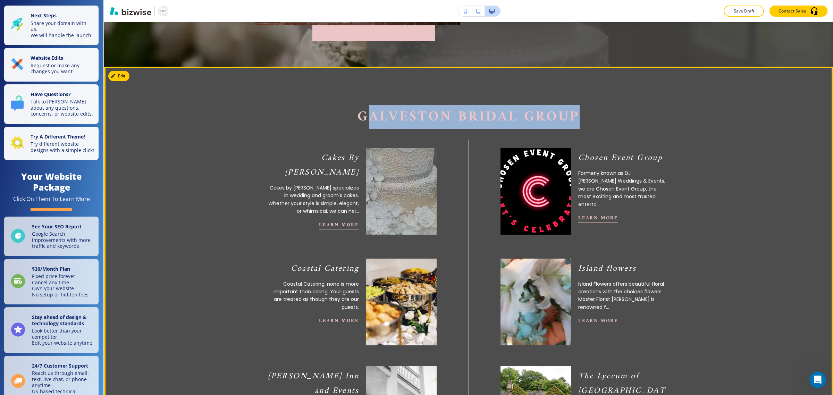
drag, startPoint x: 566, startPoint y: 109, endPoint x: 360, endPoint y: 101, distance: 206.0
click at [369, 117] on span "Galveston Bridal Group" at bounding box center [469, 117] width 222 height 24
drag, startPoint x: 356, startPoint y: 117, endPoint x: 583, endPoint y: 111, distance: 226.8
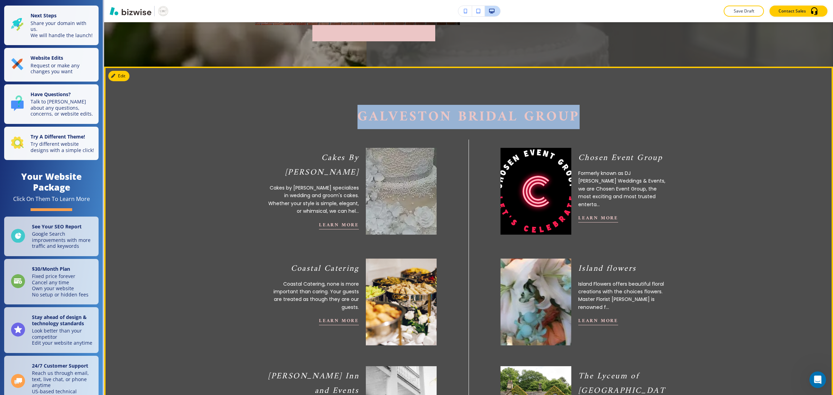
click at [443, 111] on p "Galveston Bridal Group" at bounding box center [469, 116] width 444 height 17
click at [443, 112] on span "Galveston Bridal Group" at bounding box center [469, 117] width 222 height 24
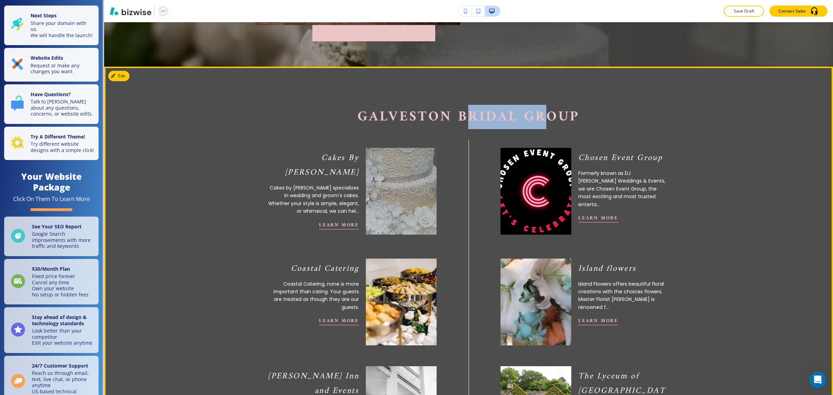
drag, startPoint x: 462, startPoint y: 116, endPoint x: 539, endPoint y: 117, distance: 77.1
click at [443, 117] on span "Galveston Bridal Group" at bounding box center [469, 117] width 222 height 24
drag, startPoint x: 539, startPoint y: 117, endPoint x: 522, endPoint y: 119, distance: 17.5
click at [443, 118] on span "Galveston Bridal Group" at bounding box center [469, 117] width 222 height 24
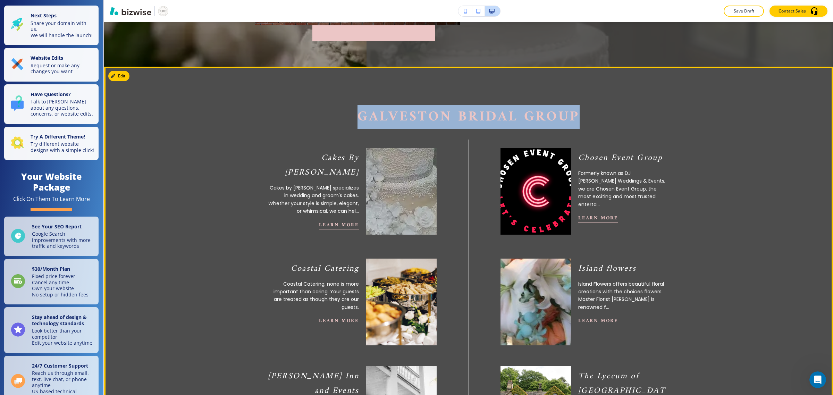
drag, startPoint x: 359, startPoint y: 115, endPoint x: 572, endPoint y: 113, distance: 213.6
click at [443, 113] on span "Galveston Bridal Group" at bounding box center [469, 117] width 222 height 24
click at [443, 115] on span "Galveston Bridal Group" at bounding box center [469, 117] width 222 height 24
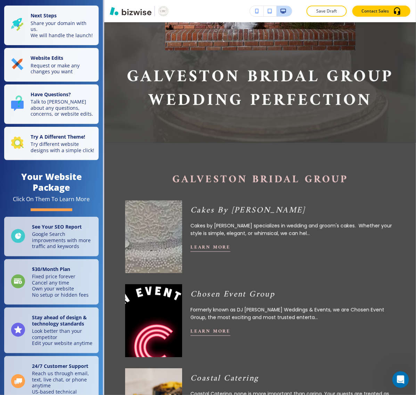
scroll to position [200, 0]
